Goal: Find specific page/section: Find specific page/section

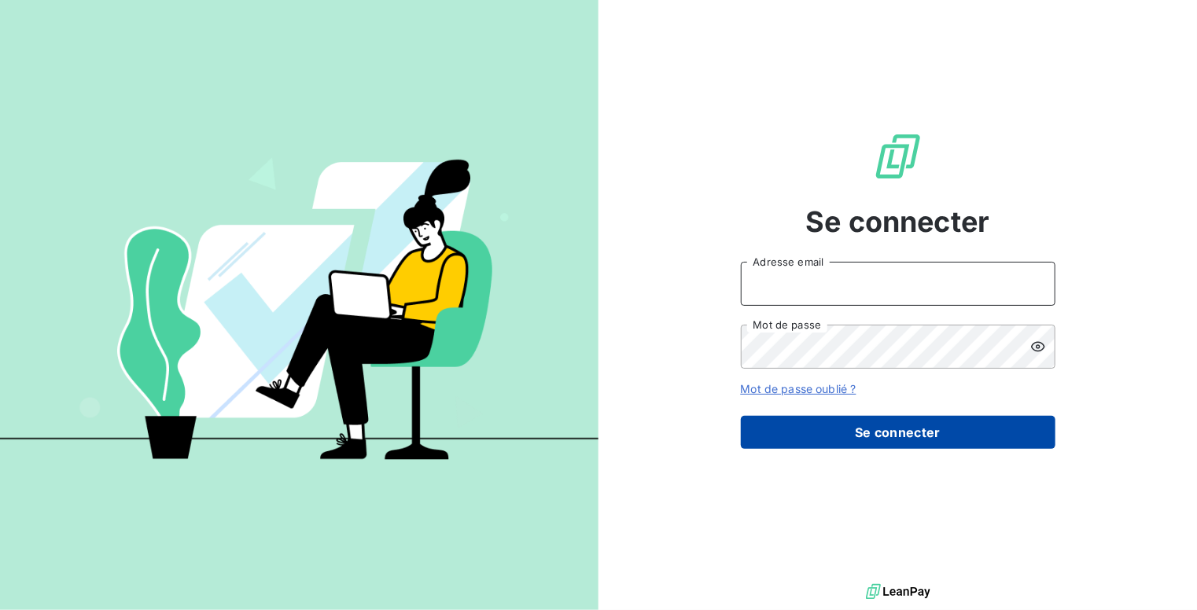
type input "[EMAIL_ADDRESS][DOMAIN_NAME]"
click at [839, 437] on button "Se connecter" at bounding box center [898, 432] width 315 height 33
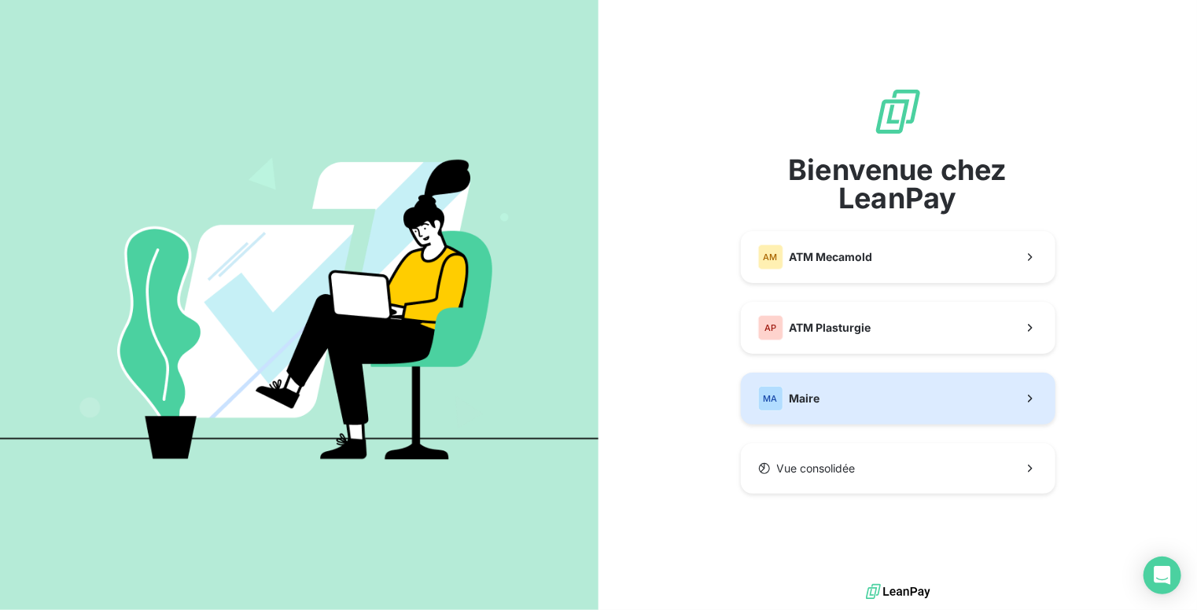
click at [793, 399] on span "Maire" at bounding box center [805, 399] width 31 height 16
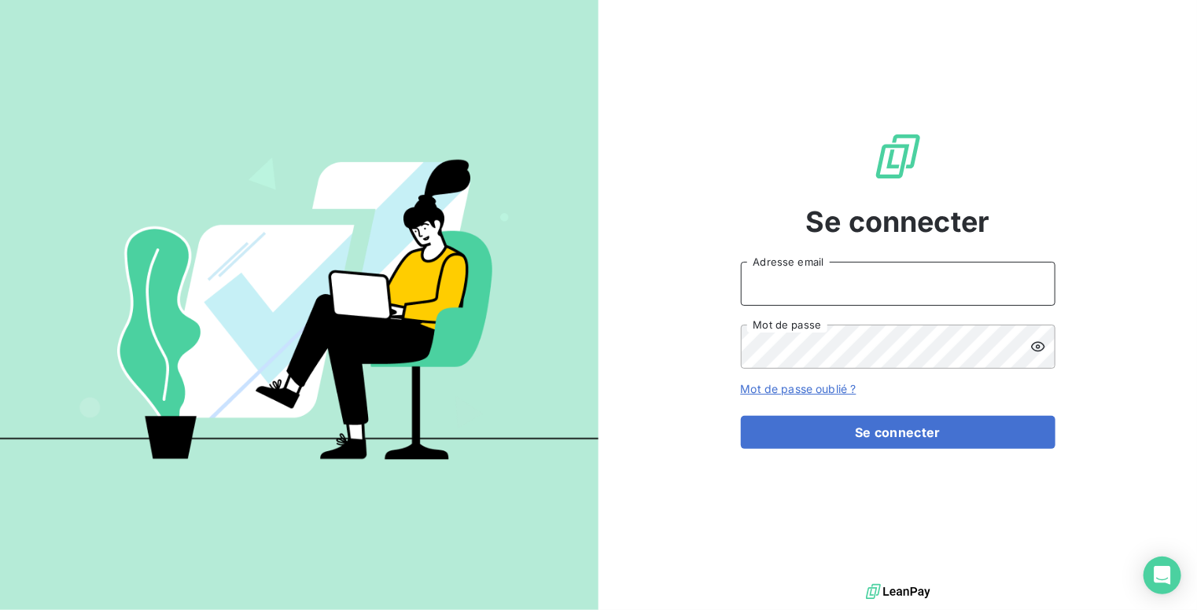
type input "[EMAIL_ADDRESS][DOMAIN_NAME]"
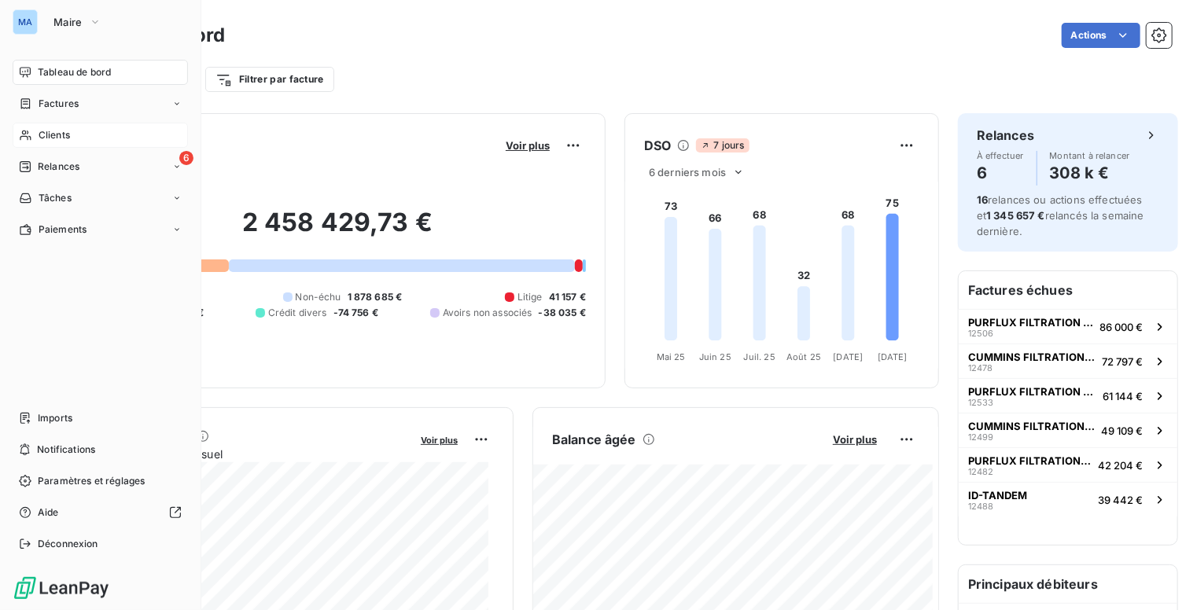
click at [58, 135] on span "Clients" at bounding box center [54, 135] width 31 height 14
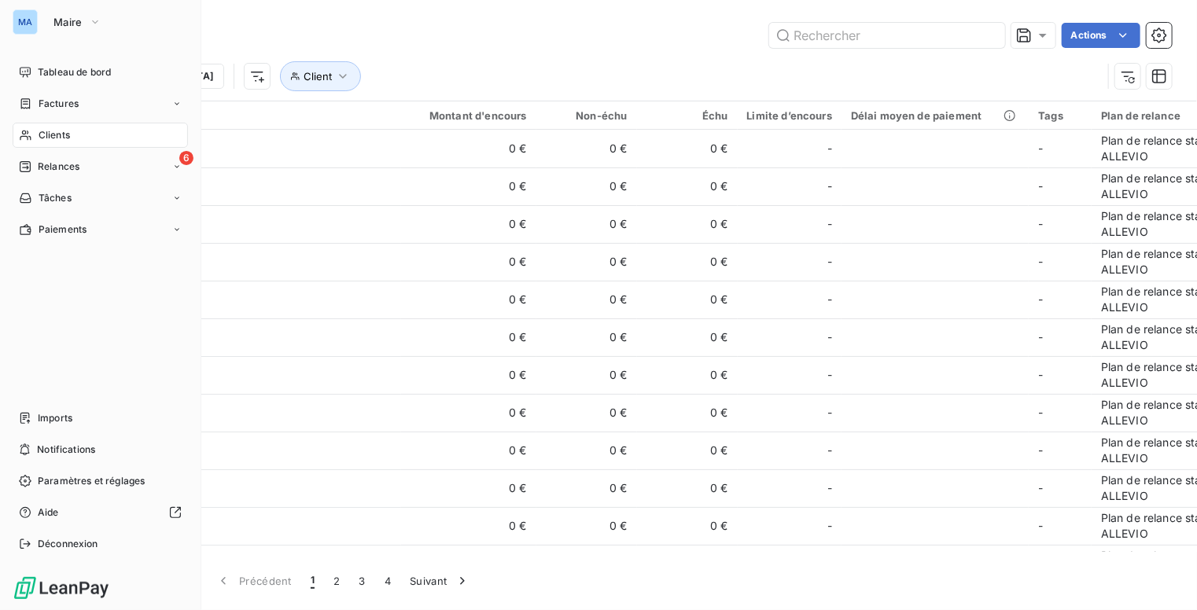
click at [79, 131] on div "Clients" at bounding box center [100, 135] width 175 height 25
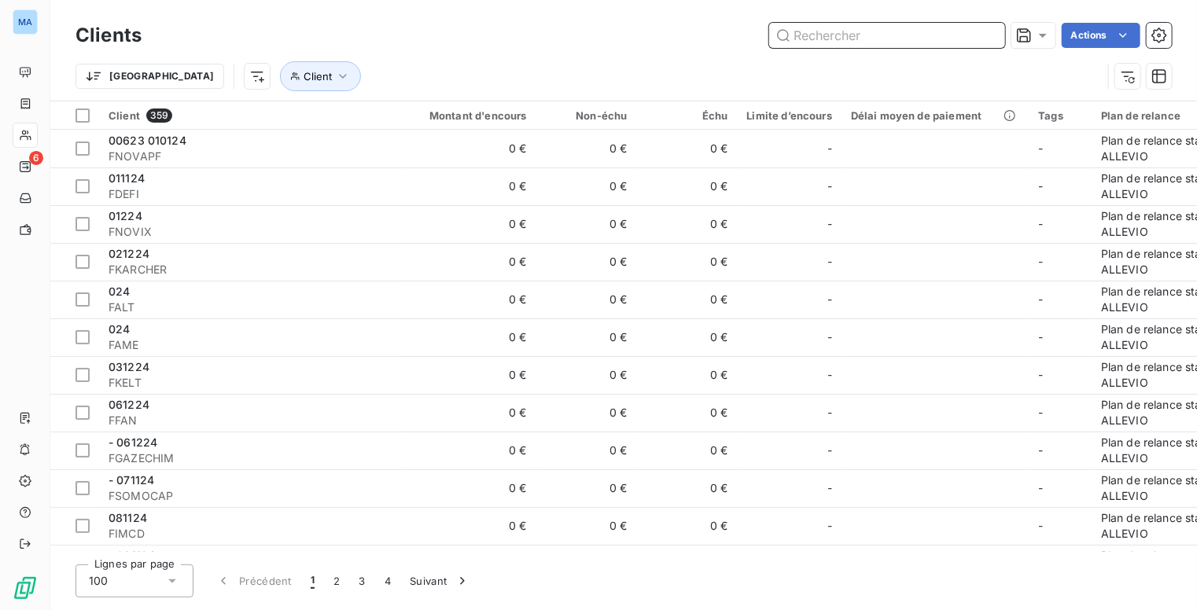
click at [862, 40] on input "text" at bounding box center [887, 35] width 236 height 25
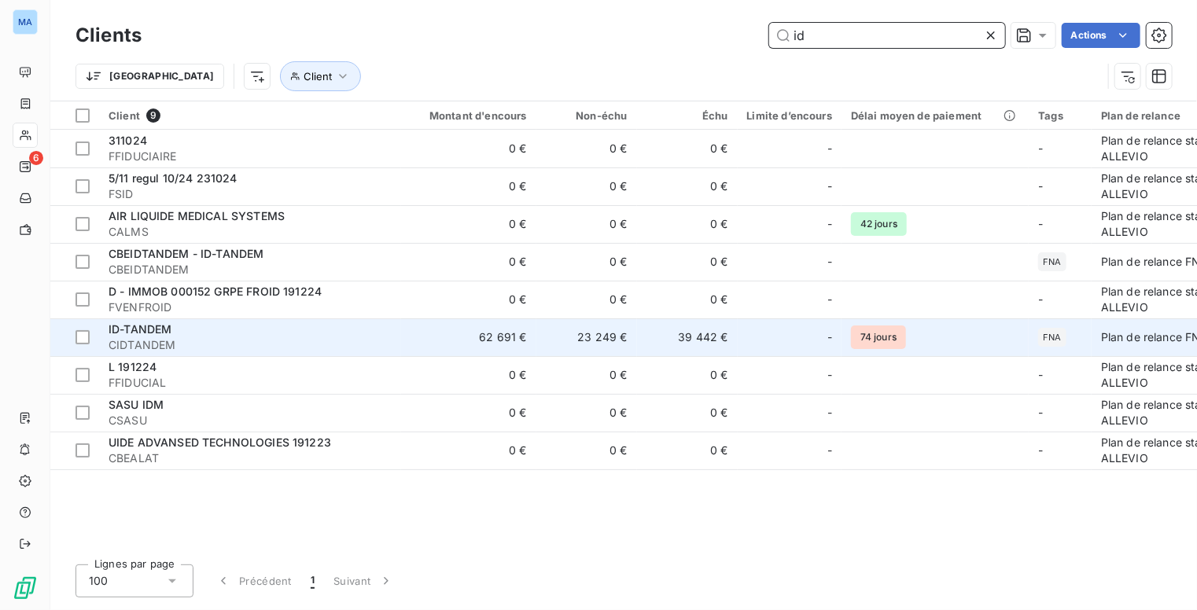
type input "id"
click at [514, 336] on td "62 691 €" at bounding box center [468, 338] width 135 height 38
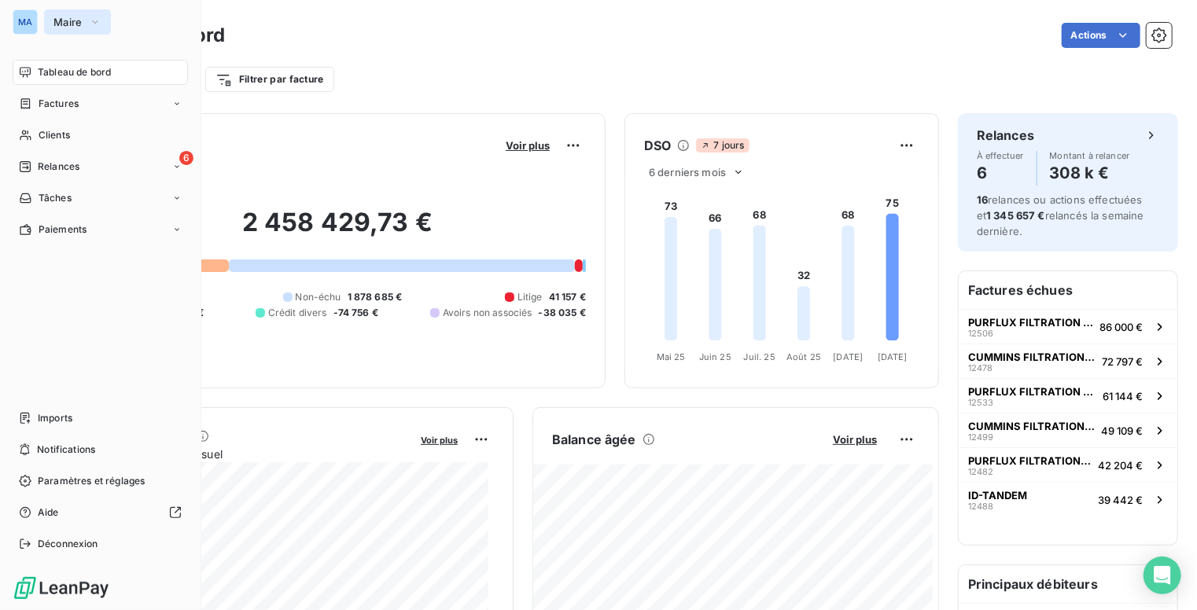
click at [62, 23] on span "Maire" at bounding box center [67, 22] width 29 height 13
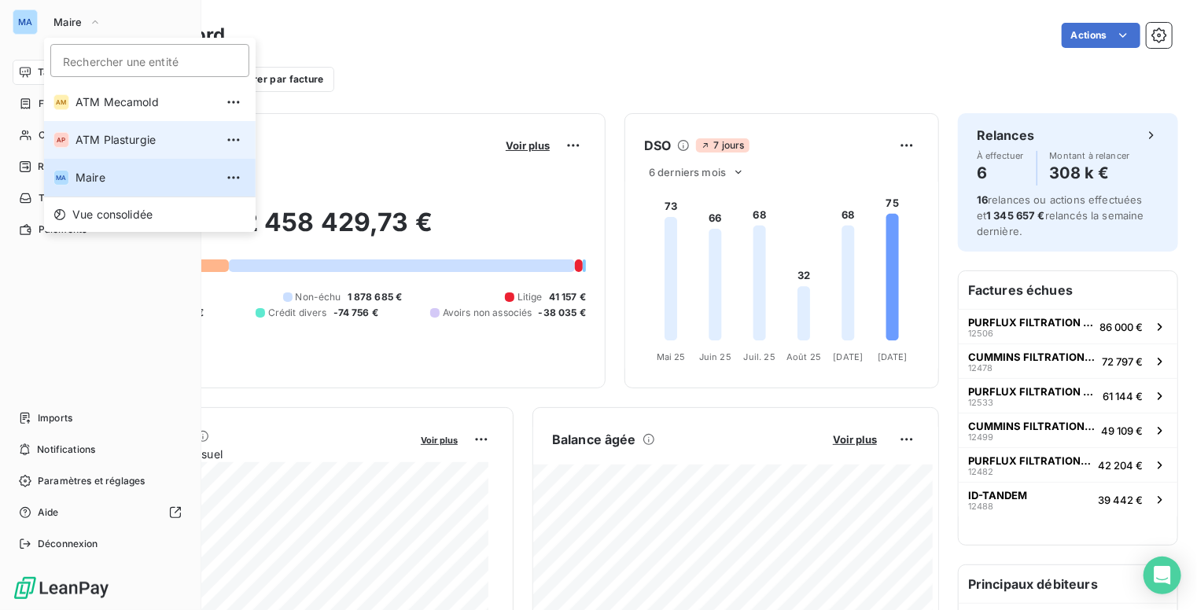
click at [113, 136] on span "ATM Plasturgie" at bounding box center [145, 140] width 139 height 16
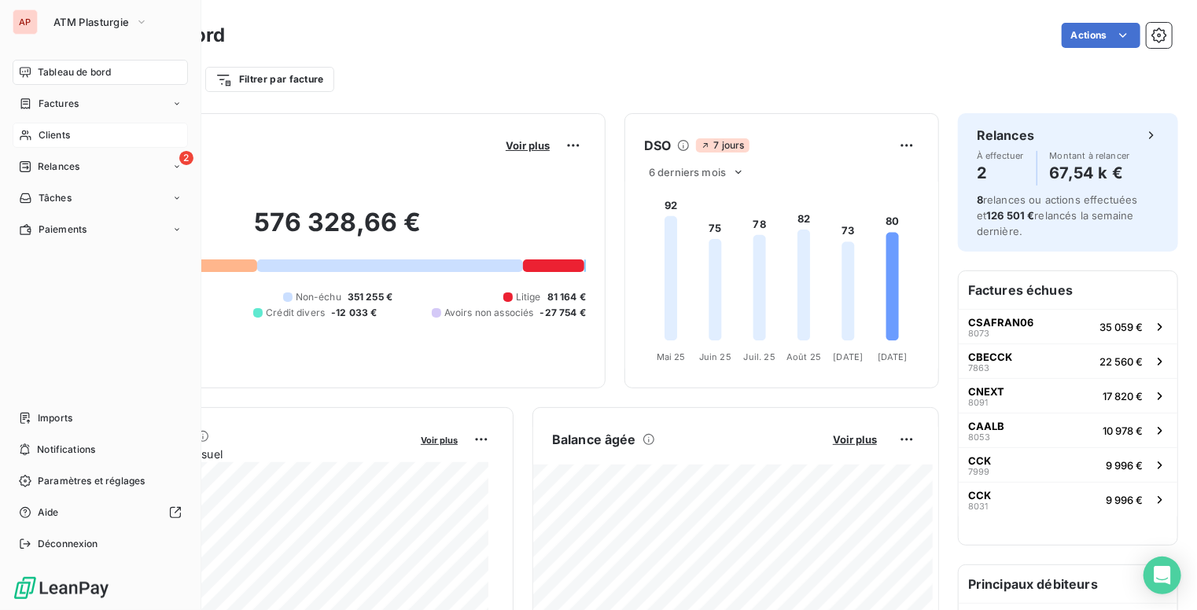
click at [74, 131] on div "Clients" at bounding box center [100, 135] width 175 height 25
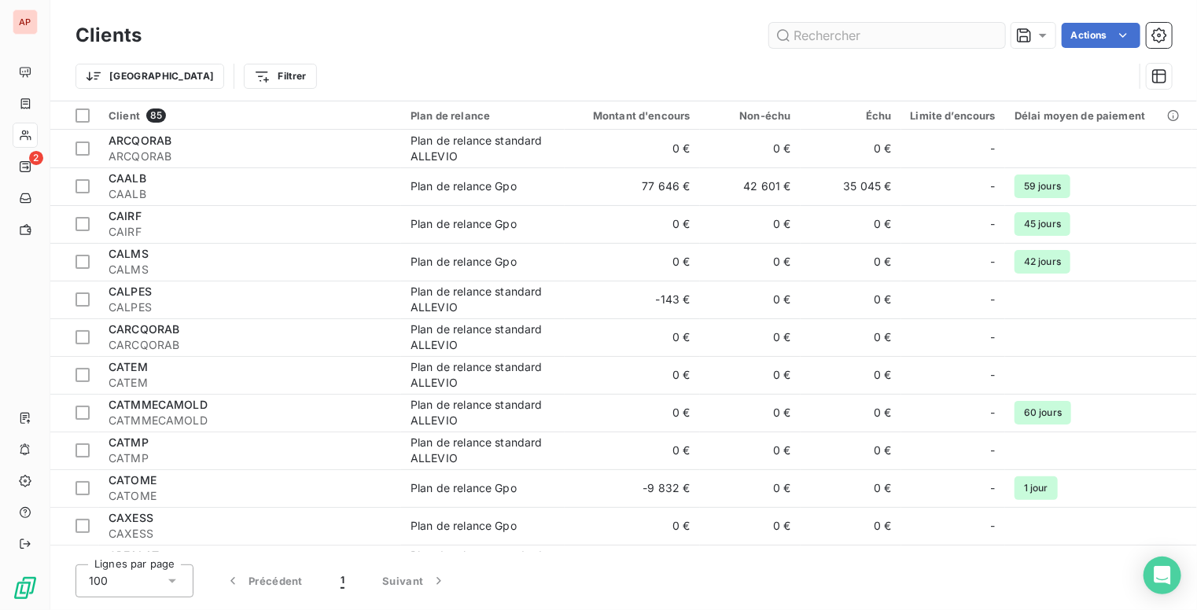
click at [824, 35] on input "text" at bounding box center [887, 35] width 236 height 25
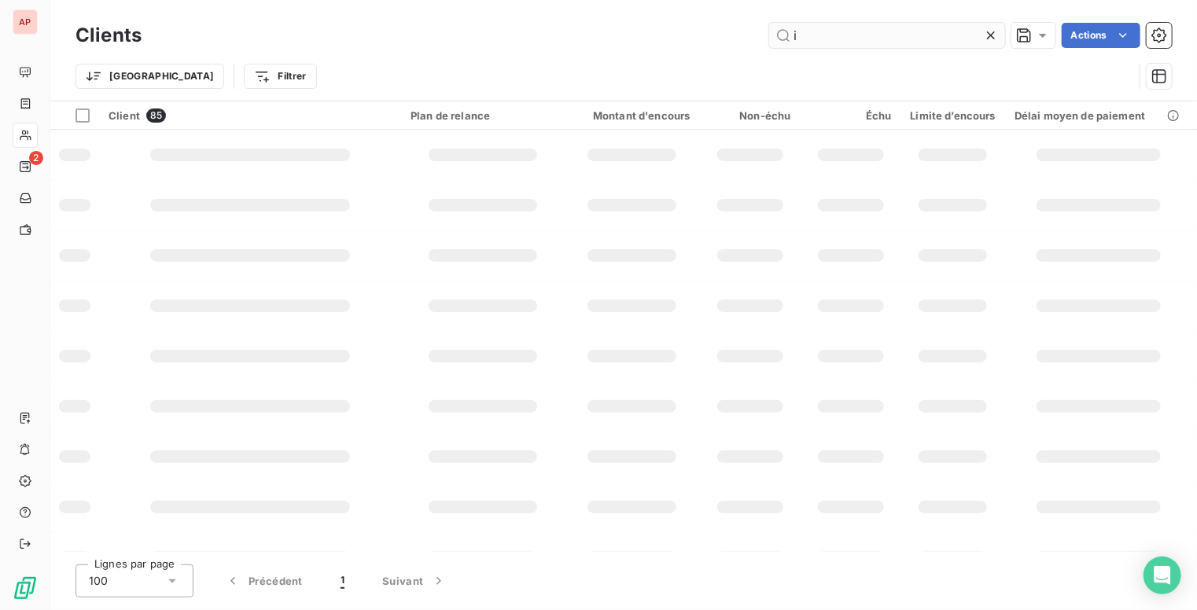
type input "id"
